Goal: Transaction & Acquisition: Subscribe to service/newsletter

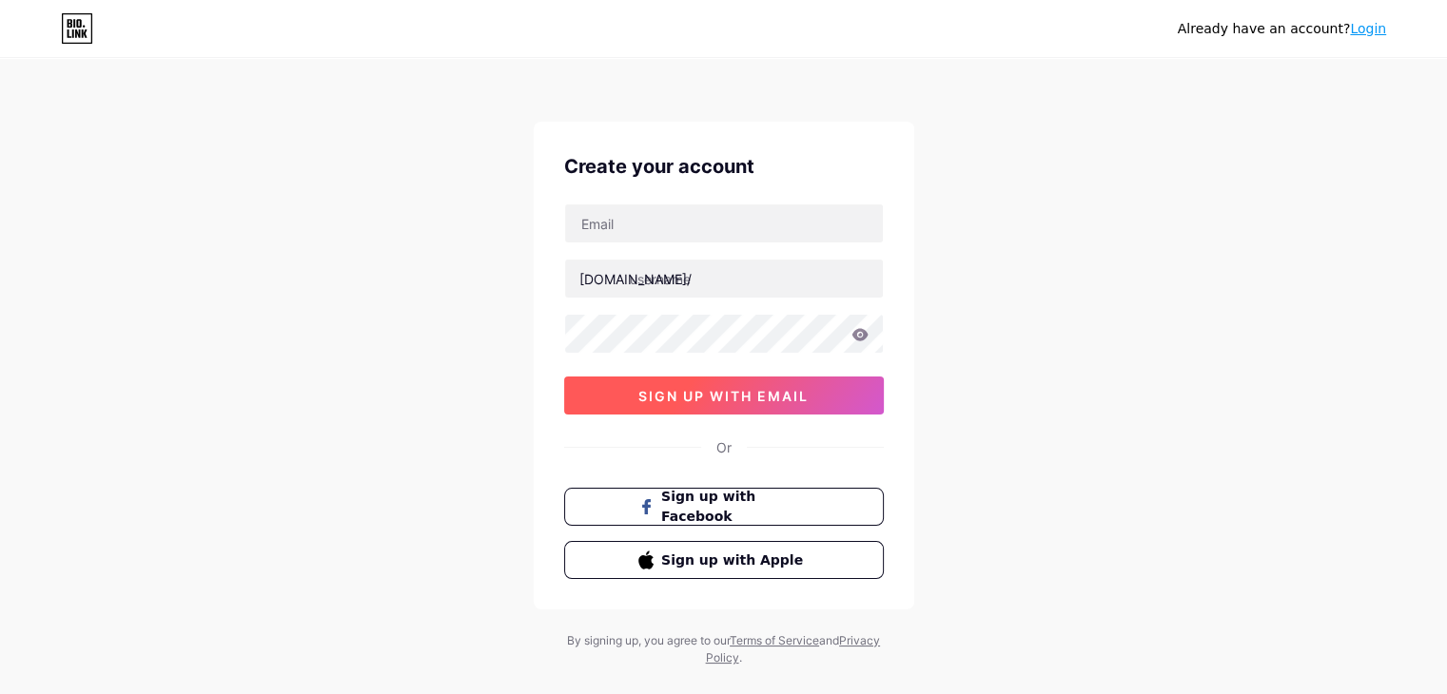
click at [767, 393] on span "sign up with email" at bounding box center [723, 396] width 170 height 16
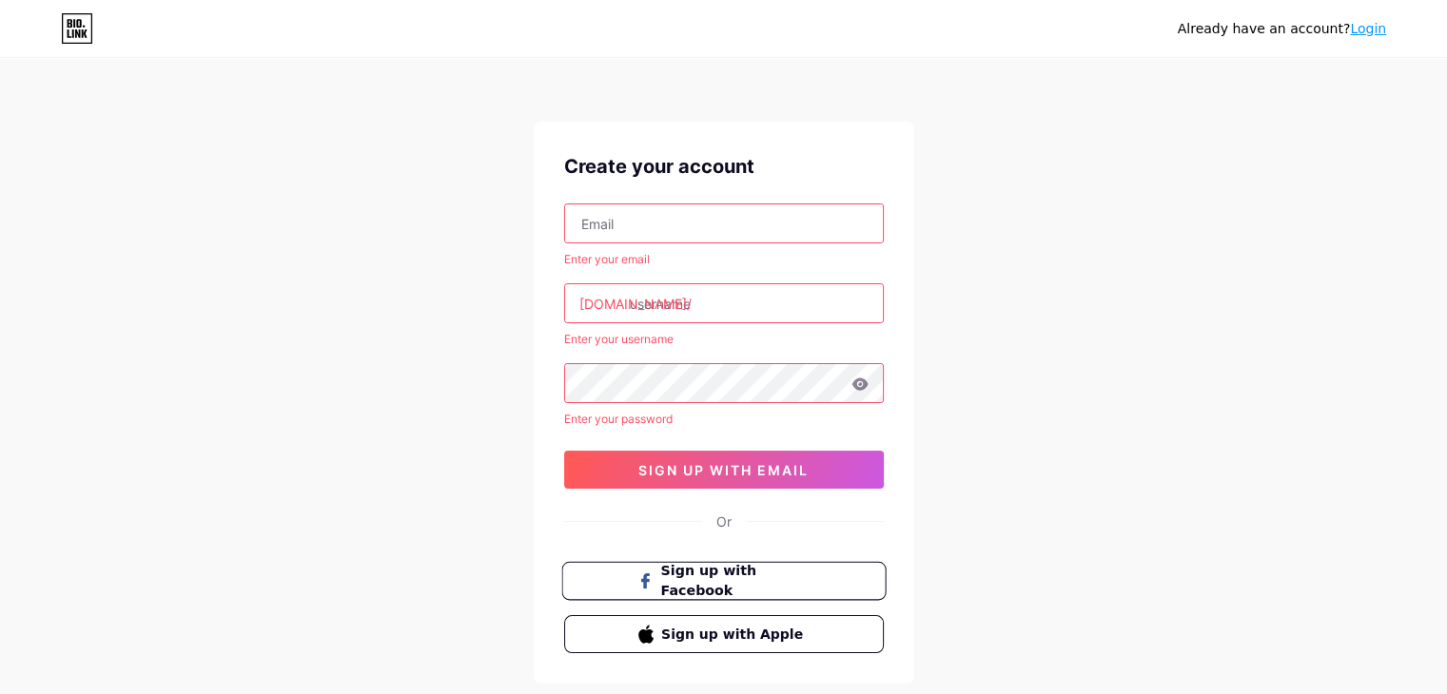
click at [764, 588] on span "Sign up with Facebook" at bounding box center [734, 581] width 149 height 41
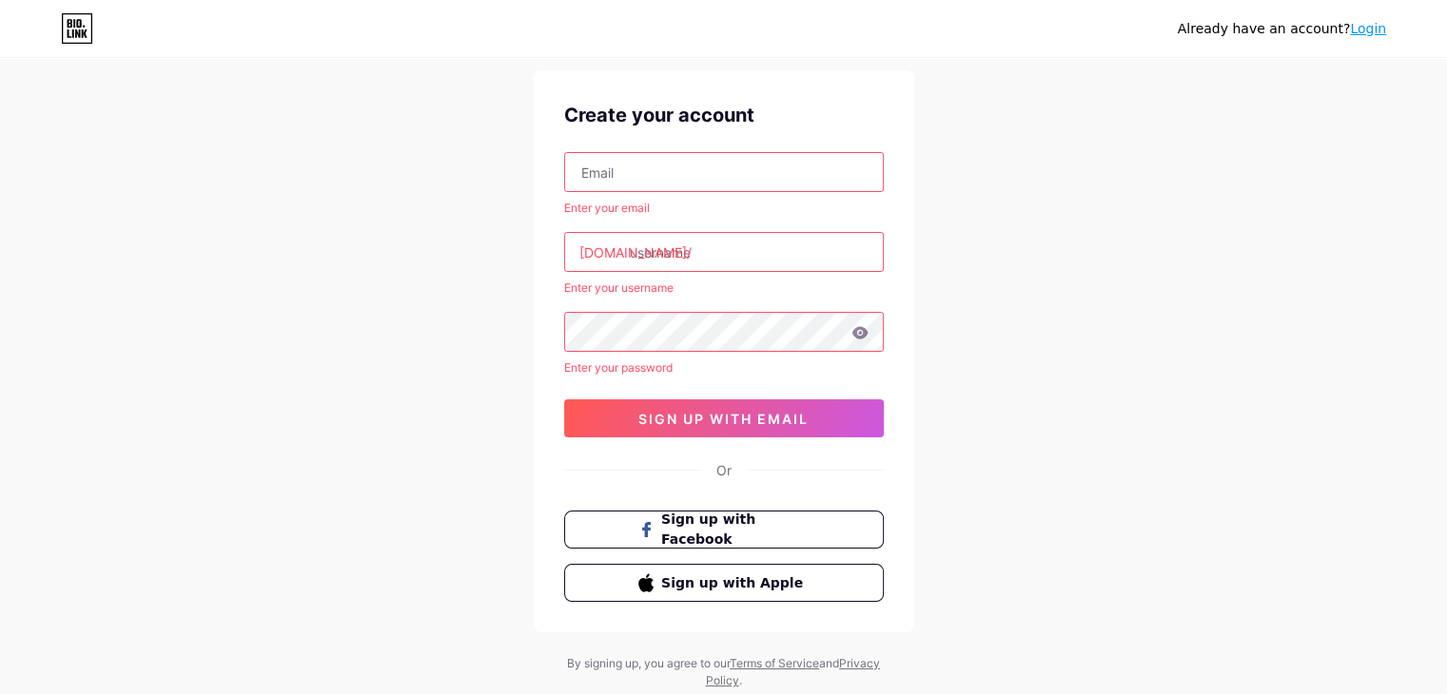
scroll to position [107, 0]
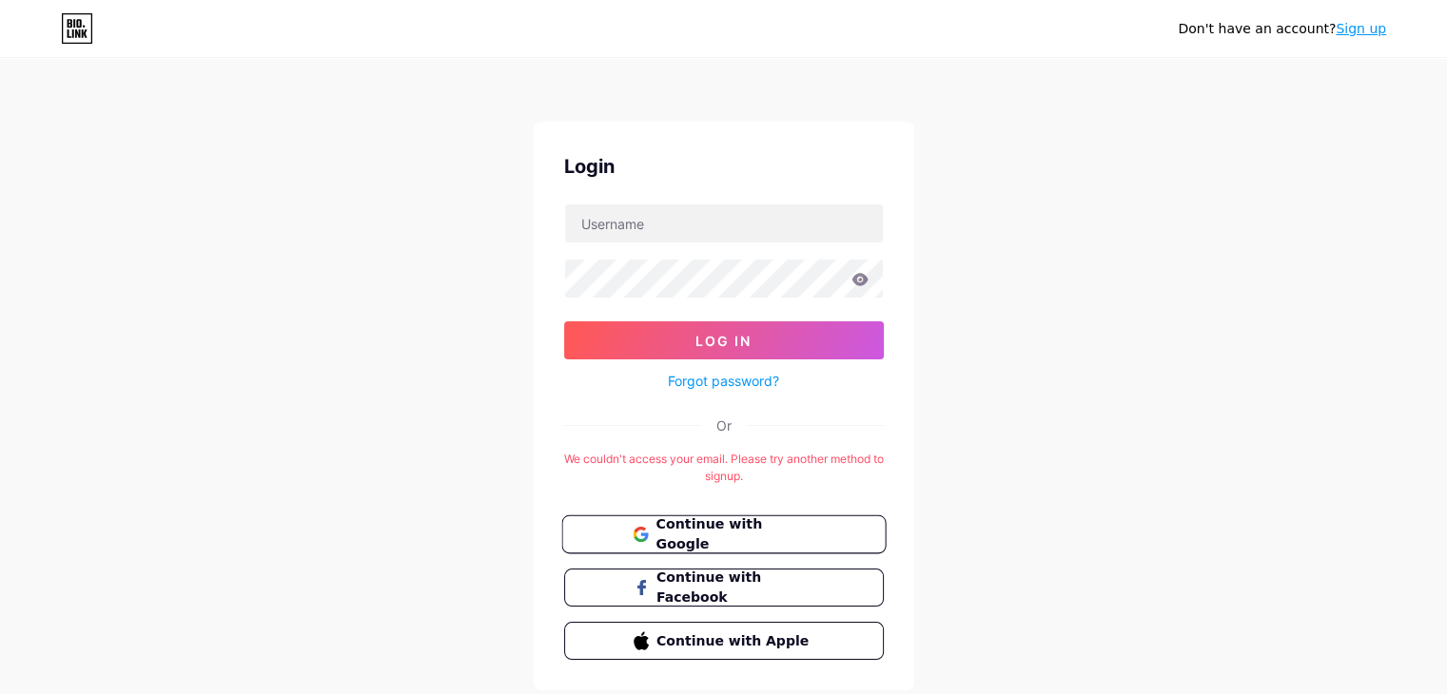
click at [792, 526] on span "Continue with Google" at bounding box center [734, 535] width 159 height 41
click at [781, 519] on button "Continue with Google" at bounding box center [723, 534] width 324 height 39
click at [793, 222] on input "text" at bounding box center [724, 223] width 318 height 38
click at [1150, 234] on div "Don't have an account? Sign up Login Log In Forgot password? Or There is alread…" at bounding box center [723, 375] width 1447 height 751
click at [738, 532] on span "Continue with Google" at bounding box center [734, 535] width 159 height 41
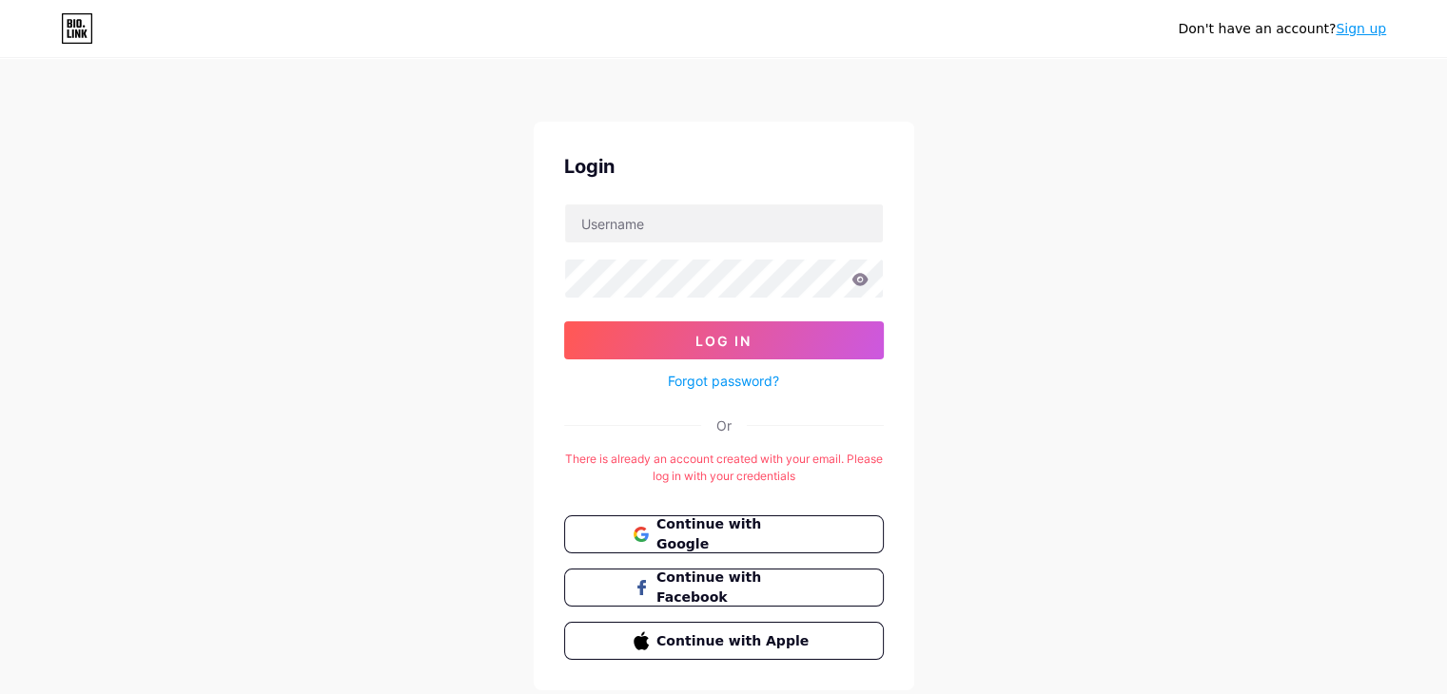
click at [810, 537] on span "Continue with Google" at bounding box center [734, 535] width 157 height 40
click at [1359, 35] on link "Sign up" at bounding box center [1360, 28] width 50 height 15
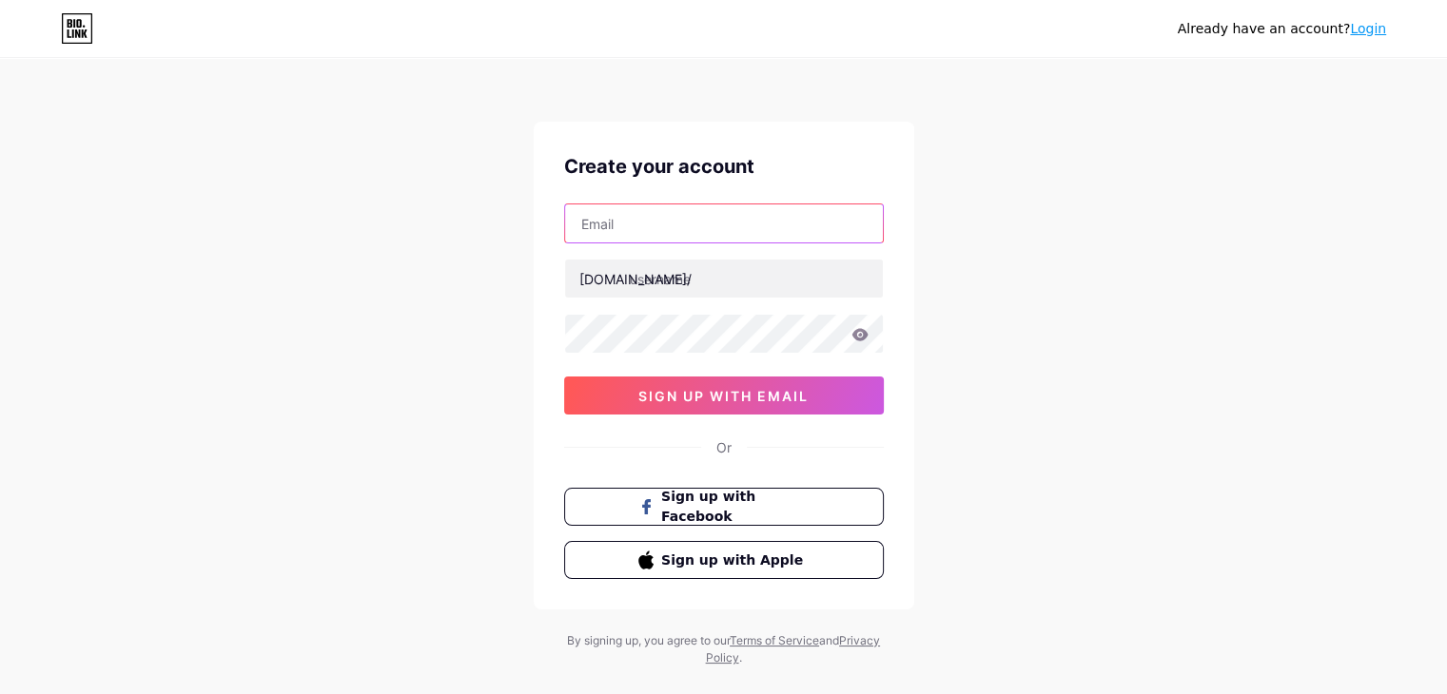
click at [658, 229] on input "text" at bounding box center [724, 223] width 318 height 38
type input "[EMAIL_ADDRESS][DOMAIN_NAME]"
click at [684, 300] on div "[EMAIL_ADDRESS][DOMAIN_NAME] [DOMAIN_NAME]/ sign up with email" at bounding box center [724, 309] width 320 height 211
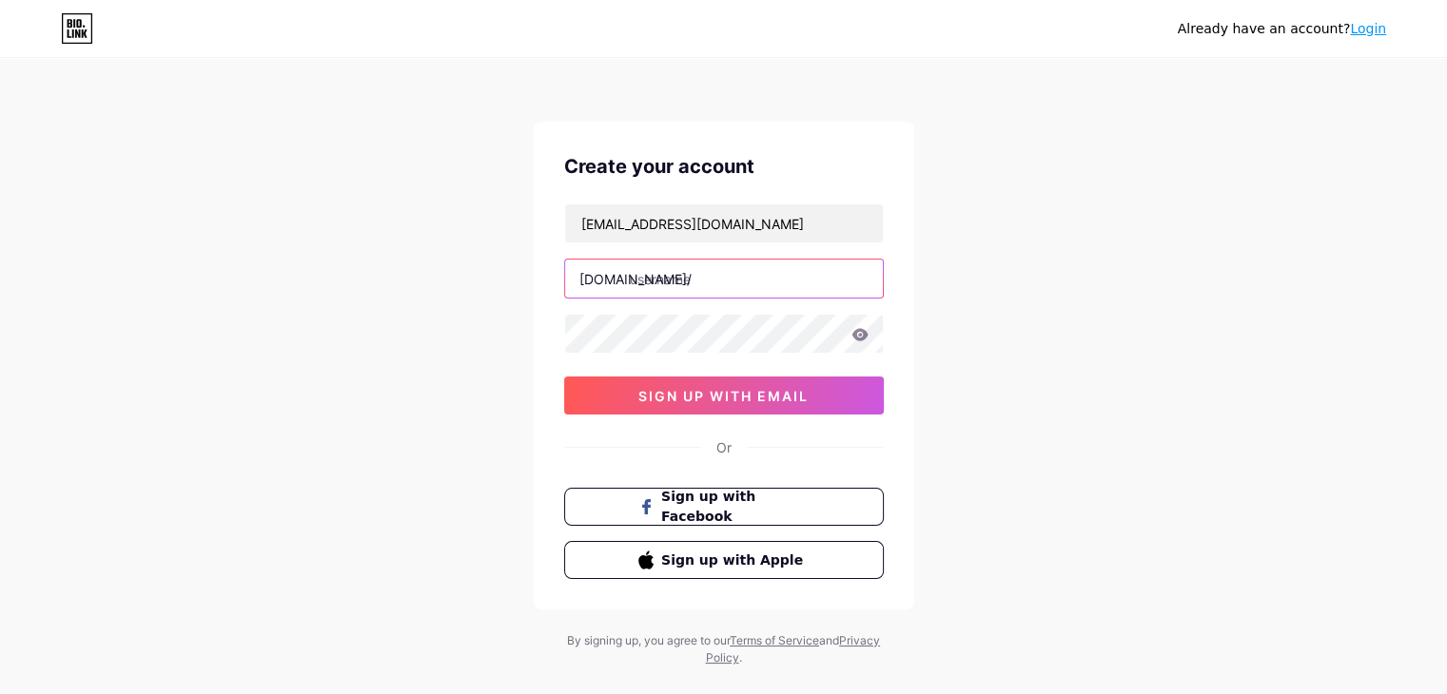
click at [682, 289] on input "text" at bounding box center [724, 279] width 318 height 38
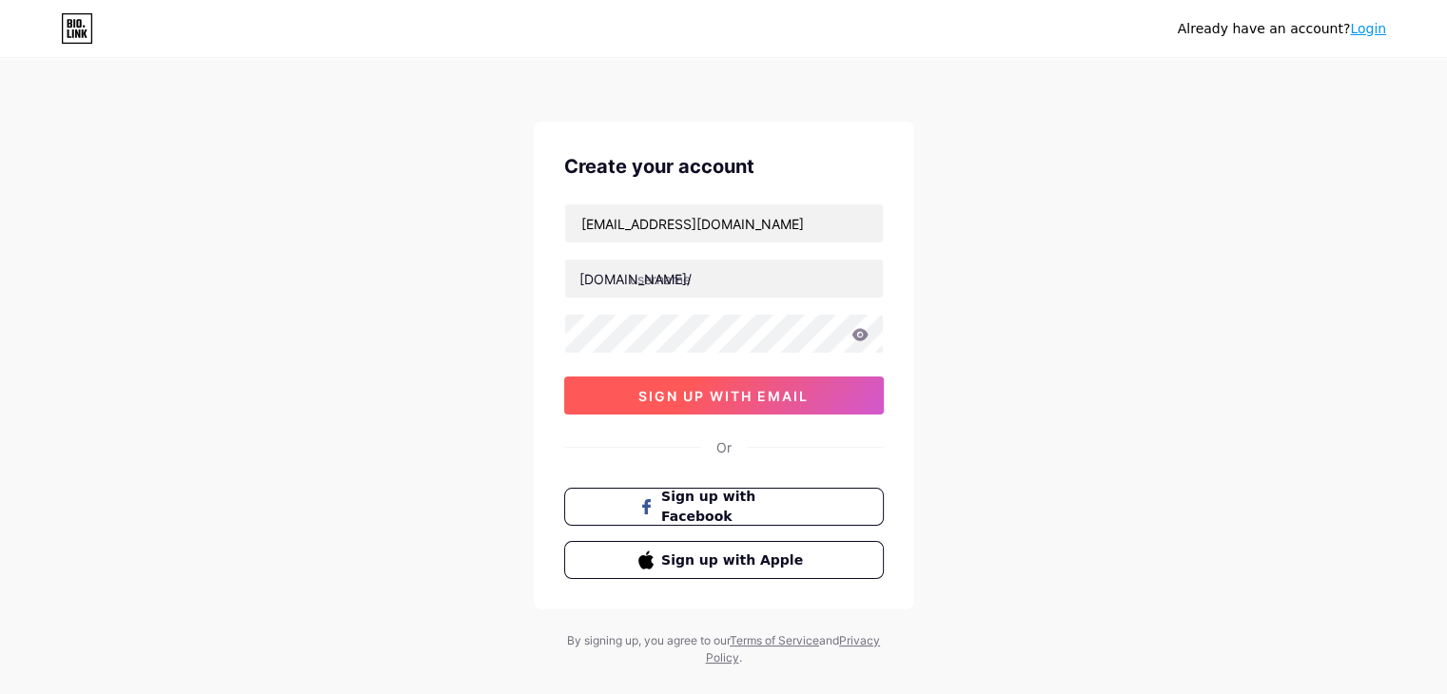
click at [720, 411] on button "sign up with email" at bounding box center [724, 396] width 320 height 38
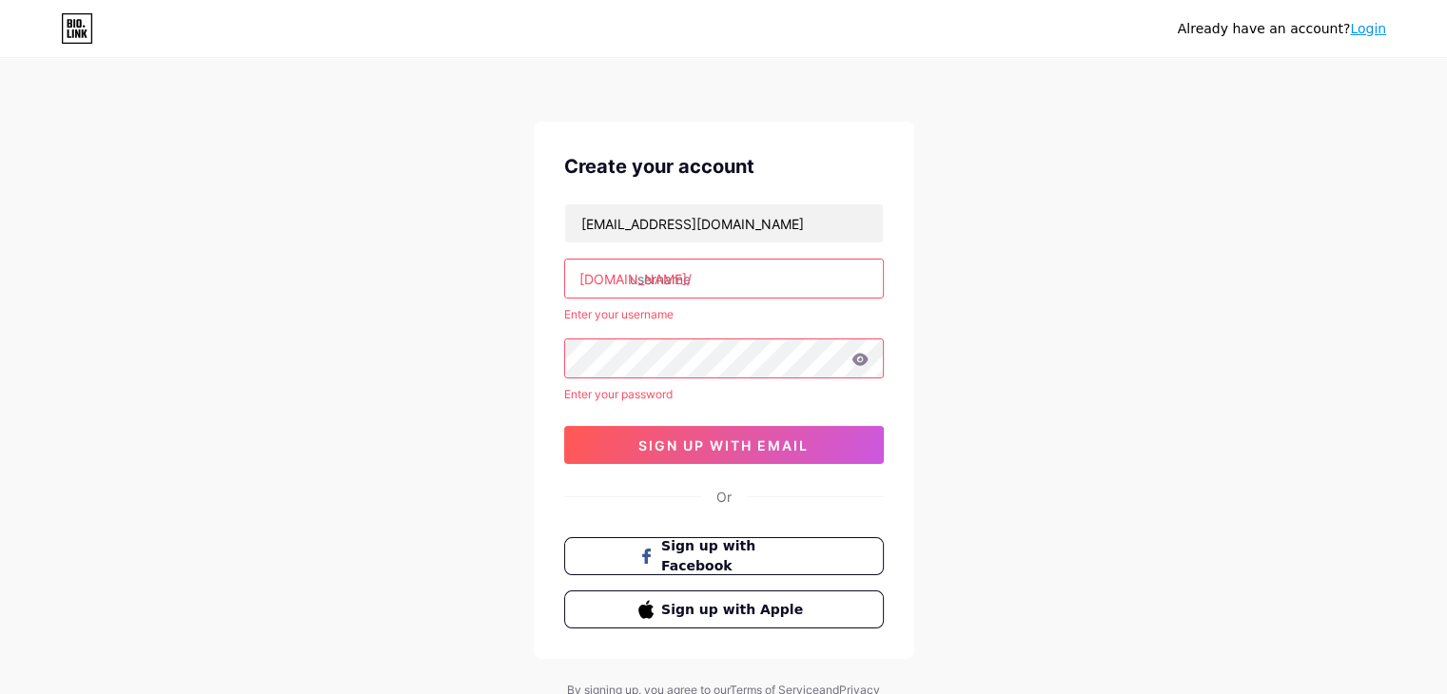
click at [689, 276] on input "text" at bounding box center [724, 279] width 318 height 38
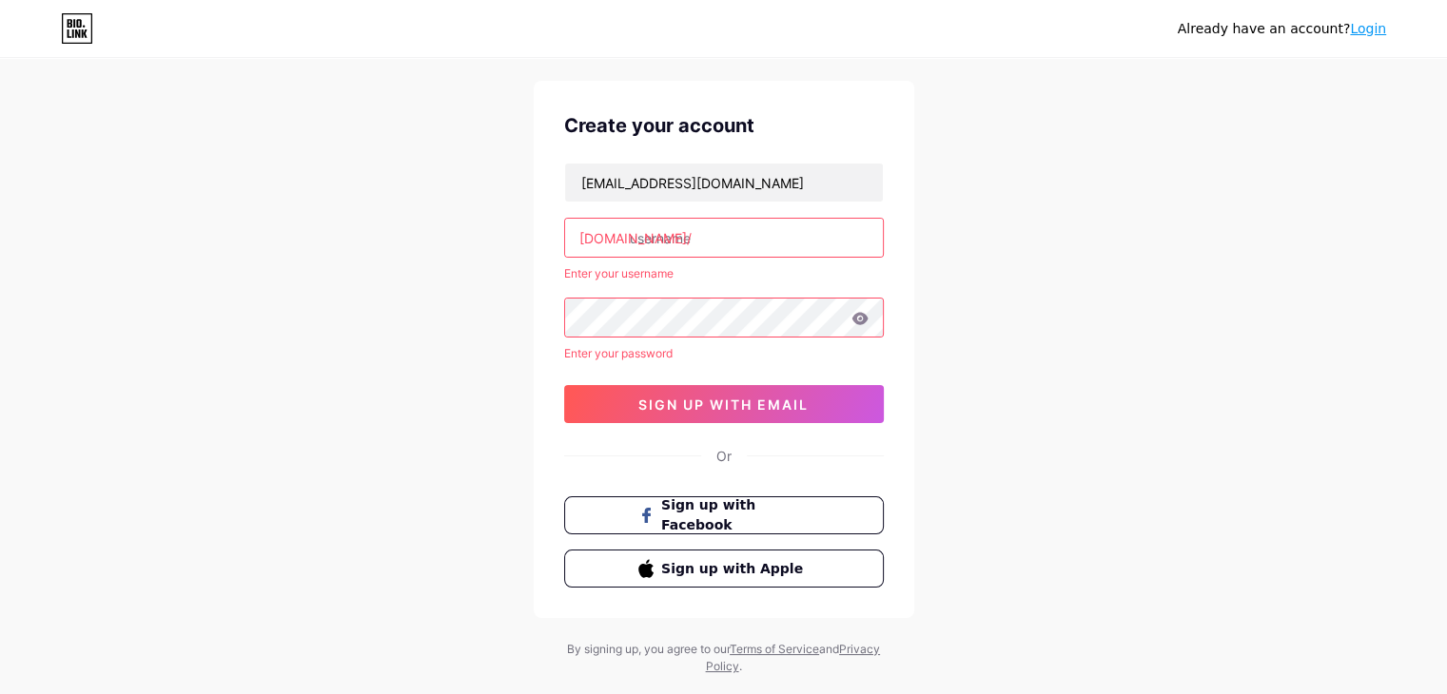
scroll to position [82, 0]
